Goal: Task Accomplishment & Management: Use online tool/utility

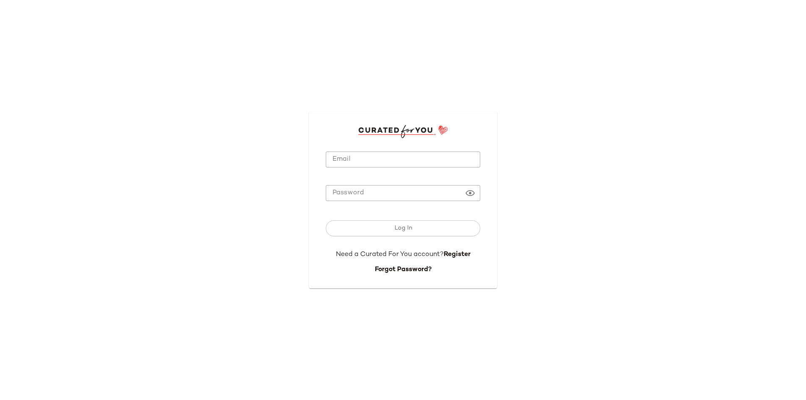
type input "**********"
click at [404, 163] on input "**********" at bounding box center [403, 160] width 154 height 16
drag, startPoint x: 399, startPoint y: 233, endPoint x: 410, endPoint y: 232, distance: 10.9
click at [399, 233] on button "Log In" at bounding box center [403, 228] width 154 height 16
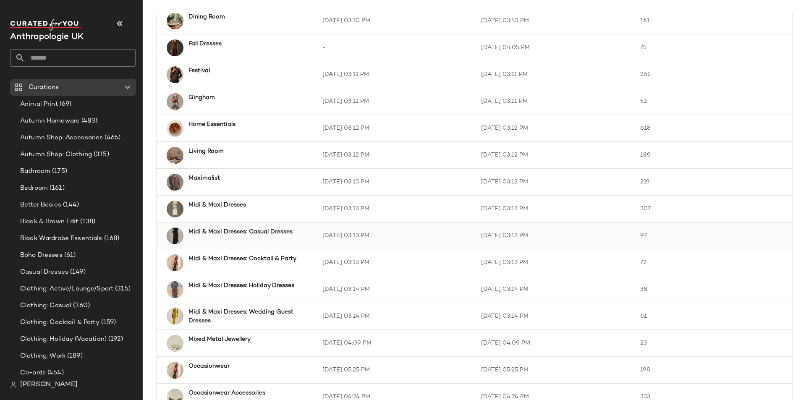
scroll to position [420, 0]
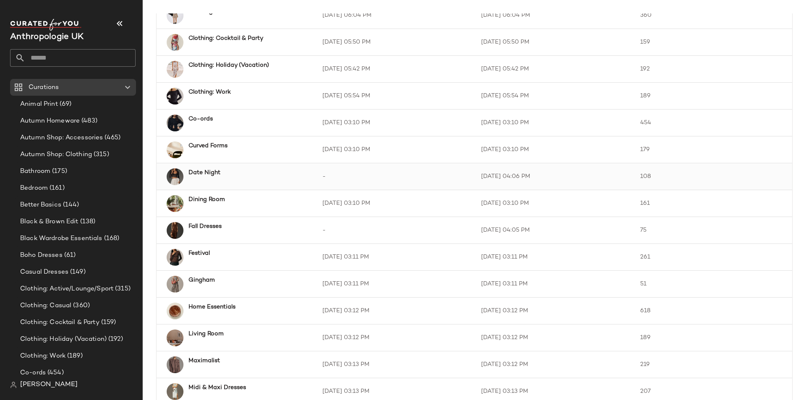
click at [231, 178] on div "Date Night" at bounding box center [243, 176] width 120 height 17
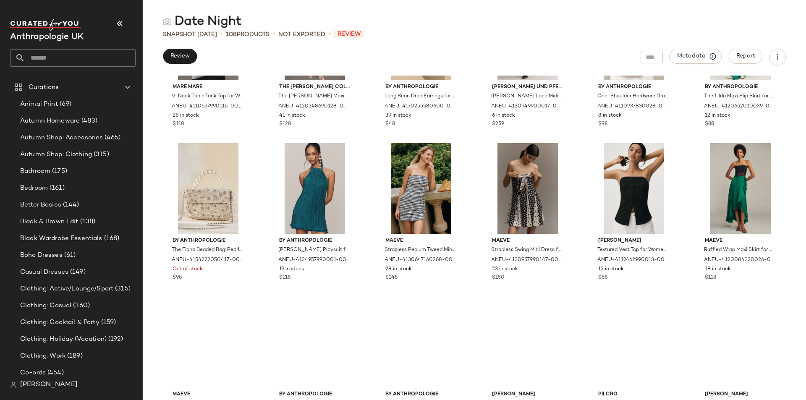
scroll to position [2273, 0]
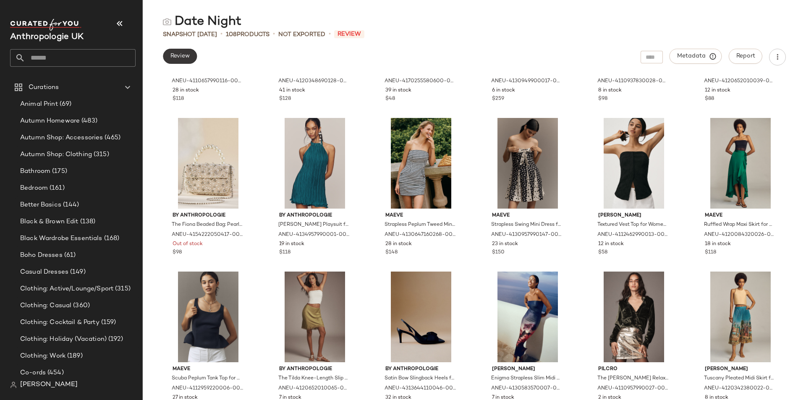
click at [179, 55] on span "Review" at bounding box center [180, 56] width 20 height 7
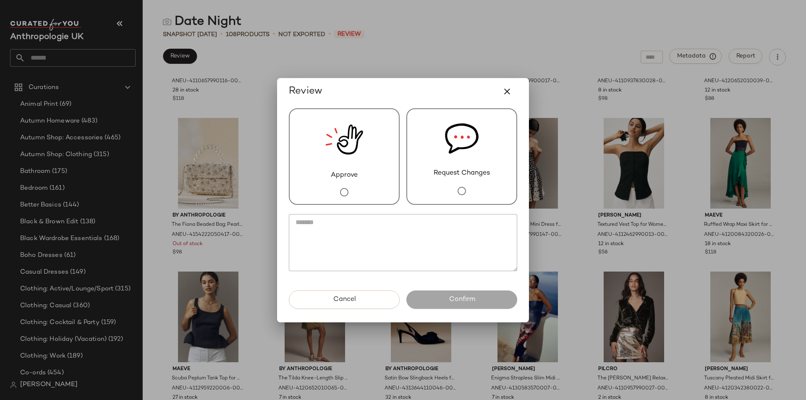
click at [375, 161] on div "Approve" at bounding box center [344, 156] width 111 height 97
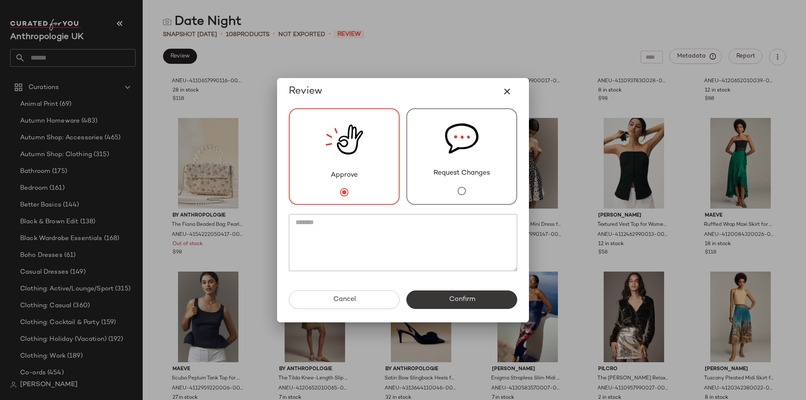
click at [472, 305] on button "Confirm" at bounding box center [461, 299] width 111 height 18
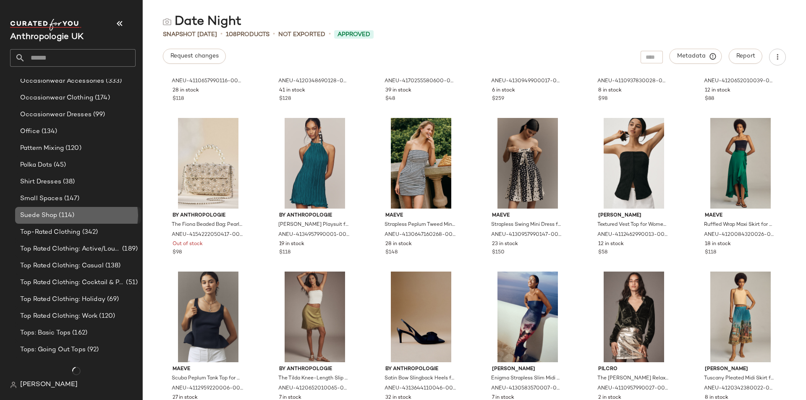
click at [62, 217] on span "(114)" at bounding box center [65, 216] width 17 height 10
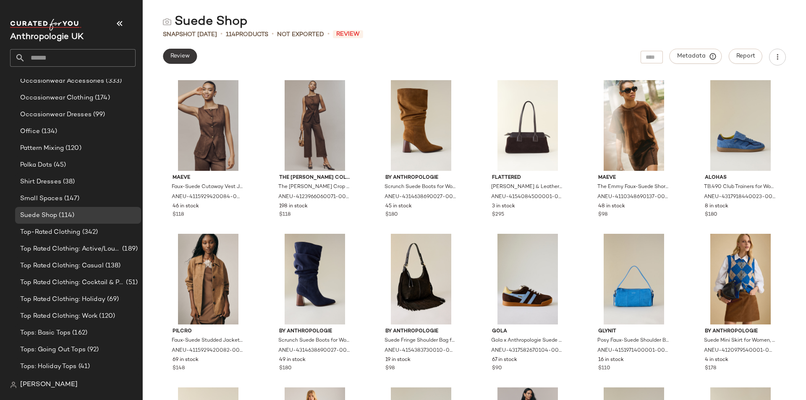
click at [183, 57] on span "Review" at bounding box center [180, 56] width 20 height 7
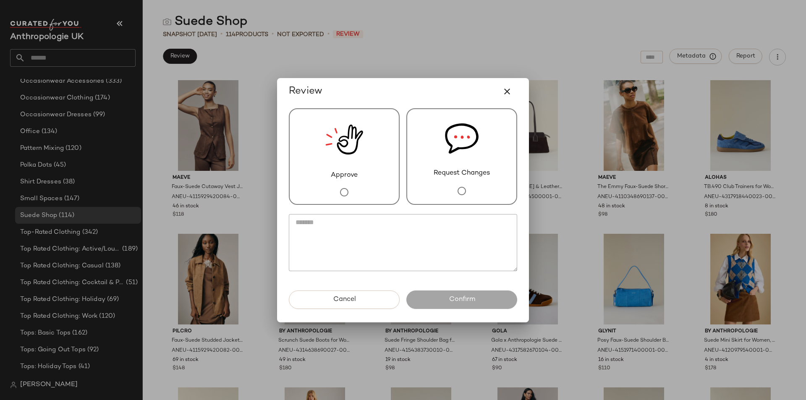
click at [342, 146] on img at bounding box center [344, 139] width 38 height 61
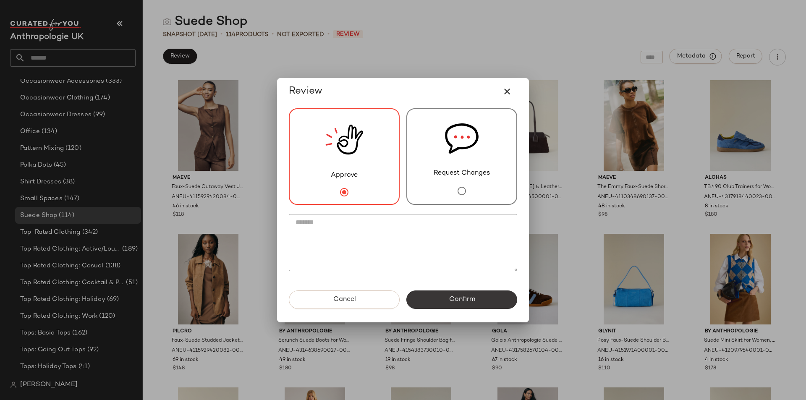
click at [464, 296] on span "Confirm" at bounding box center [461, 300] width 26 height 8
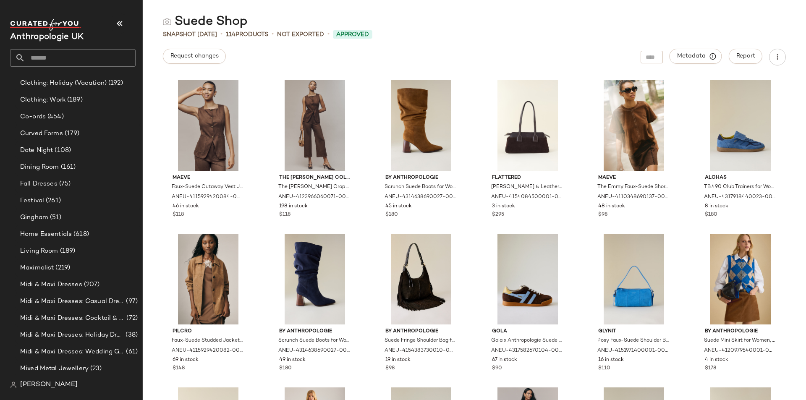
scroll to position [241, 0]
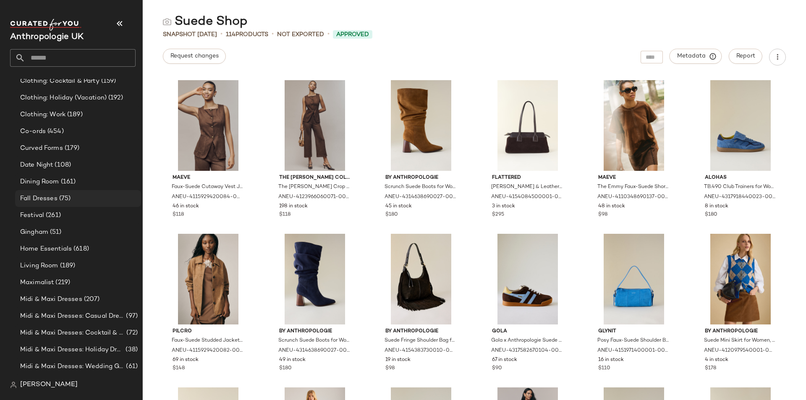
click at [64, 197] on span "(75)" at bounding box center [64, 199] width 13 height 10
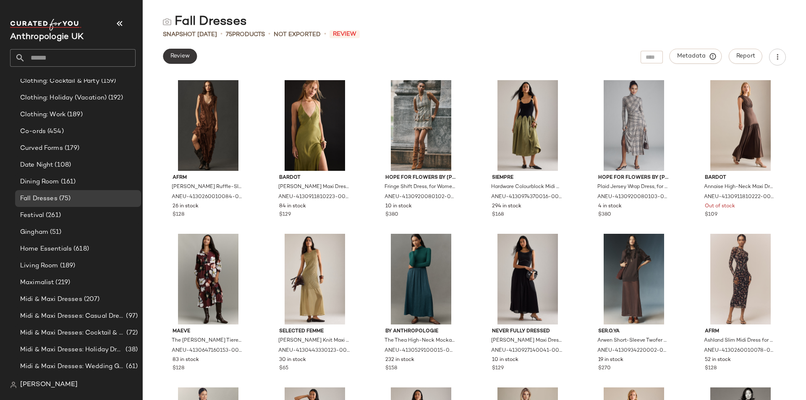
click at [168, 56] on button "Review" at bounding box center [180, 56] width 34 height 15
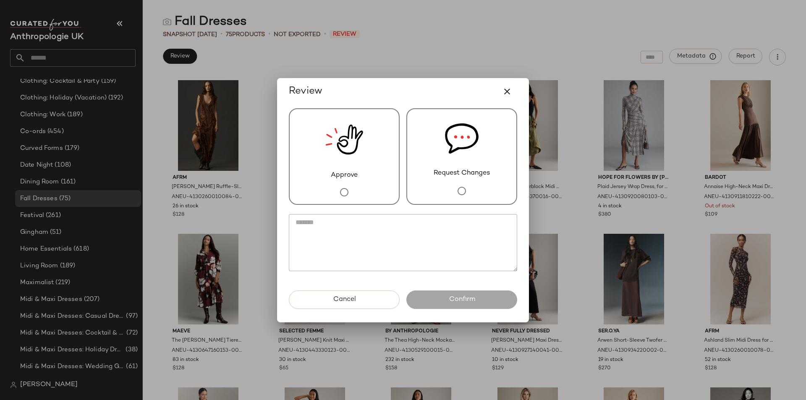
click at [302, 141] on div "Approve" at bounding box center [344, 156] width 111 height 97
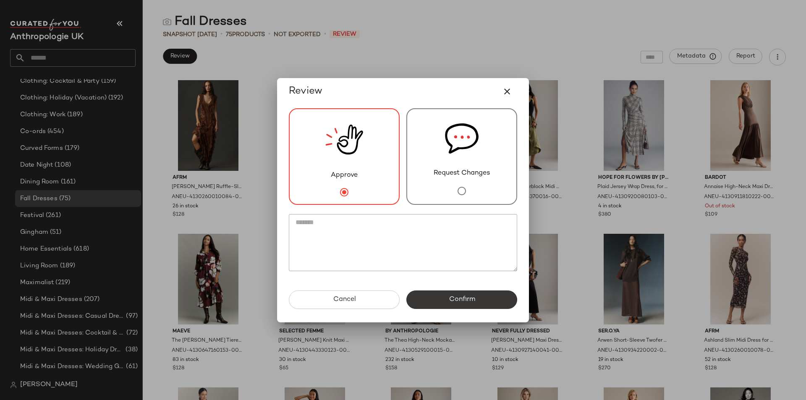
click at [453, 297] on span "Confirm" at bounding box center [461, 300] width 26 height 8
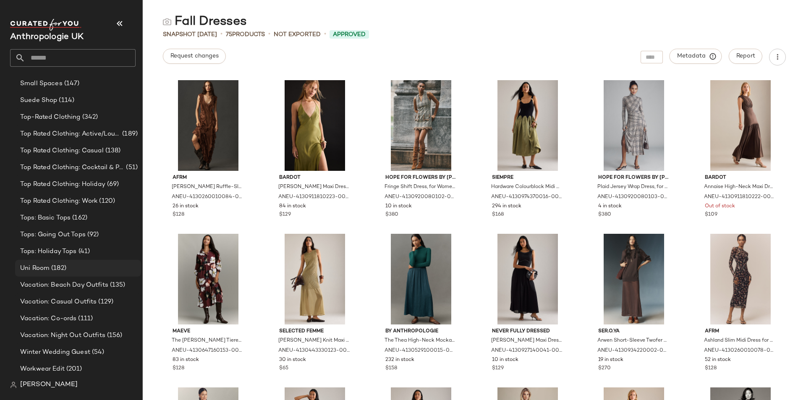
scroll to position [693, 0]
click at [84, 350] on span "Winter Wedding Guest" at bounding box center [55, 352] width 70 height 10
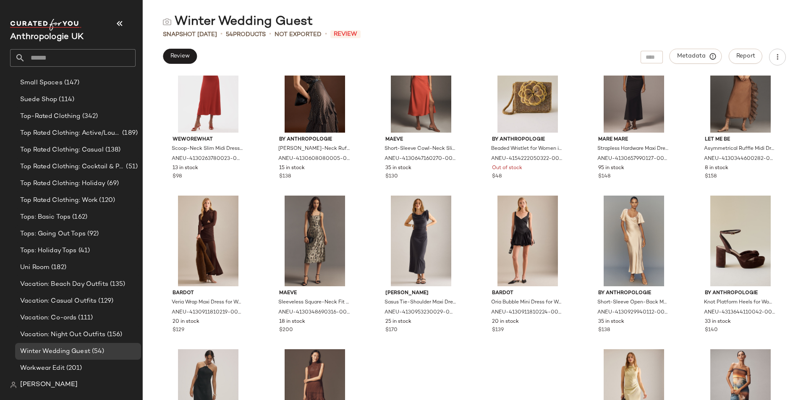
scroll to position [1060, 0]
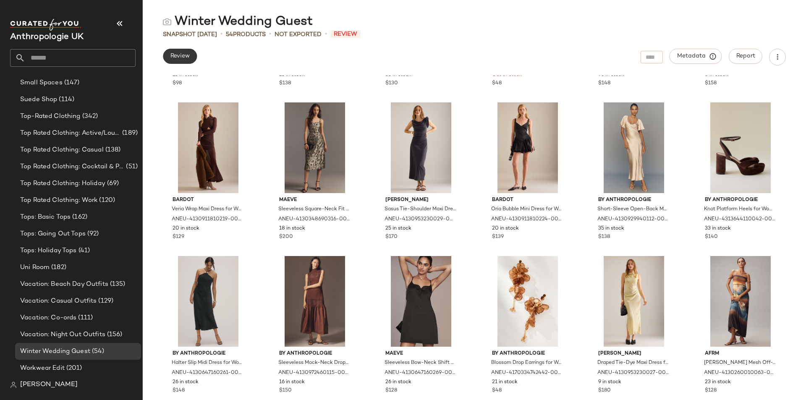
click at [177, 55] on span "Review" at bounding box center [180, 56] width 20 height 7
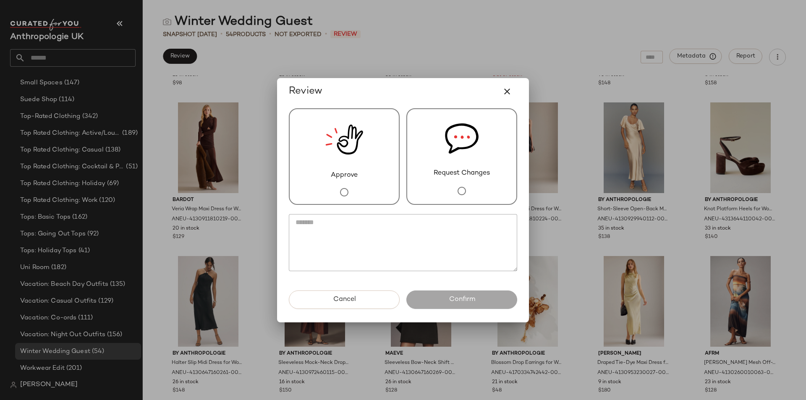
click at [440, 147] on div "Request Changes" at bounding box center [461, 156] width 111 height 97
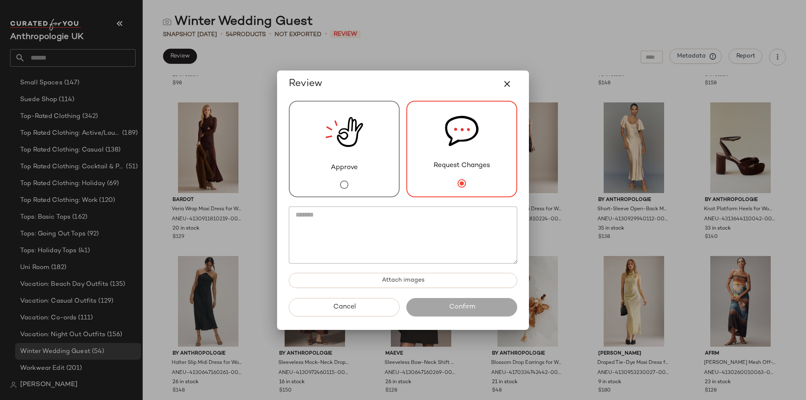
click at [434, 218] on textarea at bounding box center [403, 235] width 228 height 57
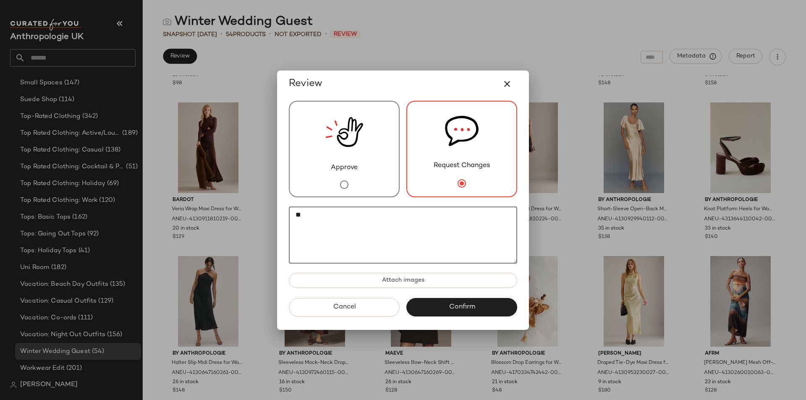
type textarea "*"
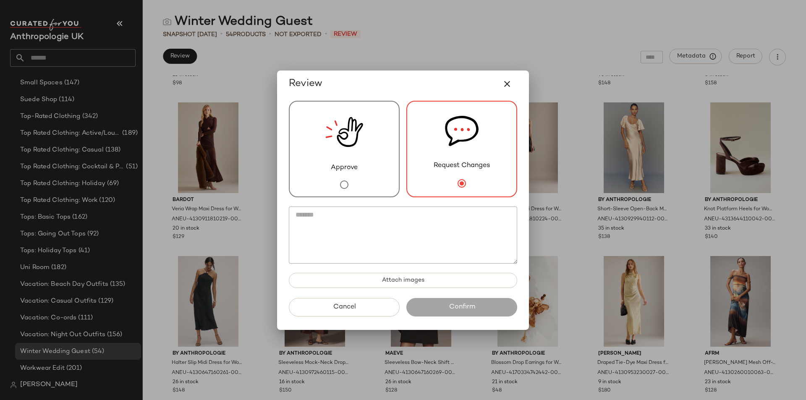
click at [393, 194] on div "Approve Request Changes" at bounding box center [403, 149] width 228 height 97
click at [390, 193] on div "Approve" at bounding box center [344, 149] width 111 height 97
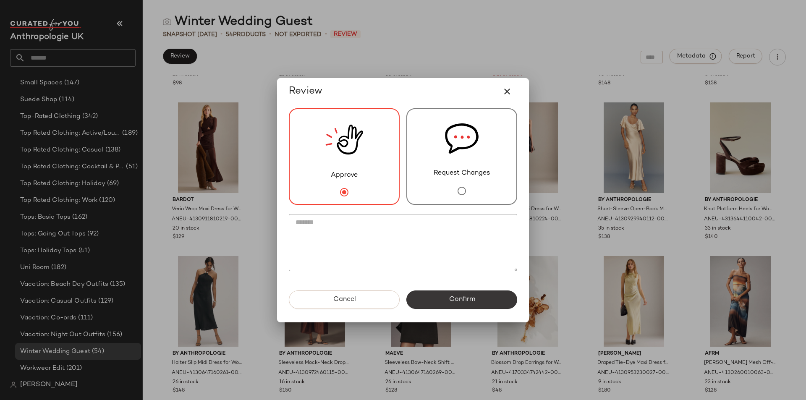
click at [445, 296] on button "Confirm" at bounding box center [461, 299] width 111 height 18
